Goal: Task Accomplishment & Management: Manage account settings

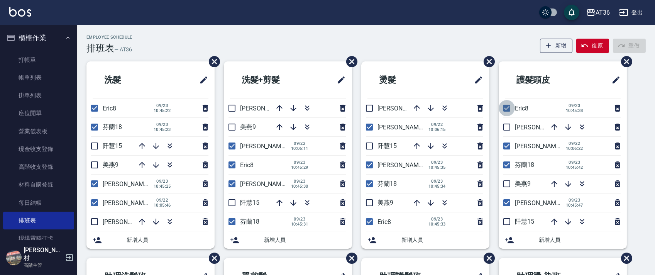
click at [507, 110] on input "checkbox" at bounding box center [507, 108] width 16 height 16
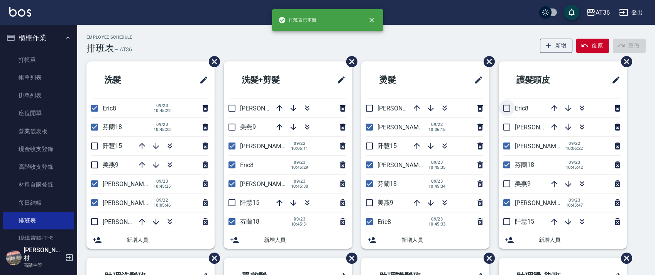
click at [507, 111] on input "checkbox" at bounding box center [507, 108] width 16 height 16
checkbox input "true"
click at [506, 146] on input "checkbox" at bounding box center [507, 146] width 16 height 16
checkbox input "false"
click at [369, 127] on input "checkbox" at bounding box center [369, 127] width 16 height 16
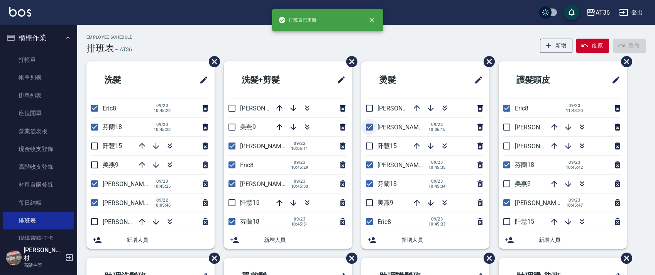
checkbox input "false"
click at [235, 148] on input "checkbox" at bounding box center [232, 146] width 16 height 16
checkbox input "false"
click at [95, 200] on input "checkbox" at bounding box center [94, 203] width 16 height 16
checkbox input "false"
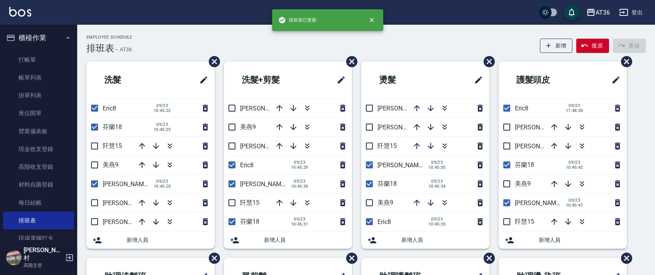
scroll to position [183, 0]
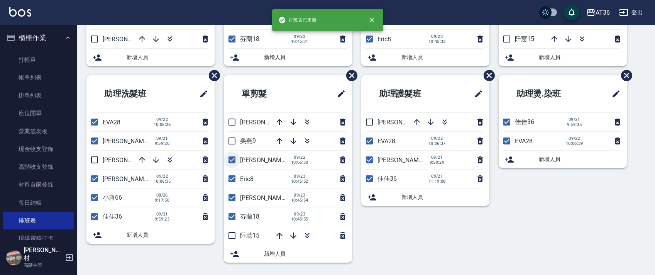
click at [236, 161] on input "checkbox" at bounding box center [232, 160] width 16 height 16
checkbox input "false"
